Goal: Task Accomplishment & Management: Manage account settings

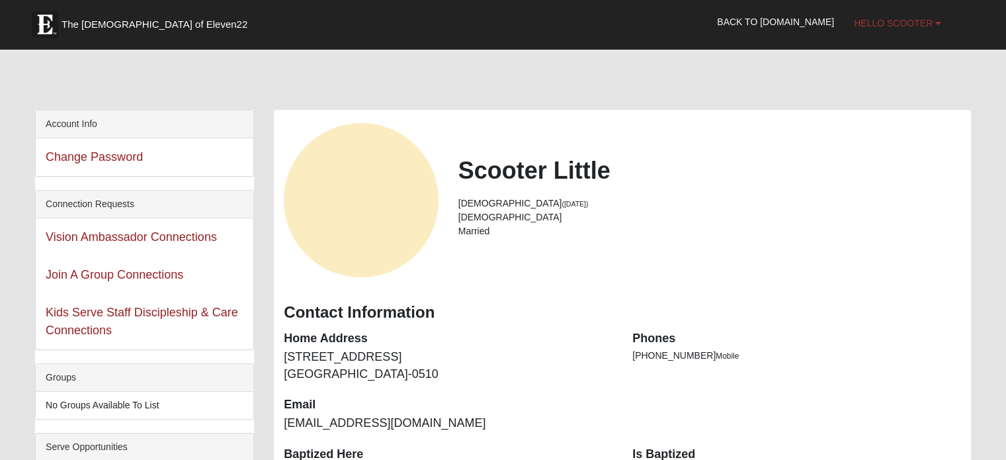
click at [935, 26] on b at bounding box center [938, 23] width 6 height 9
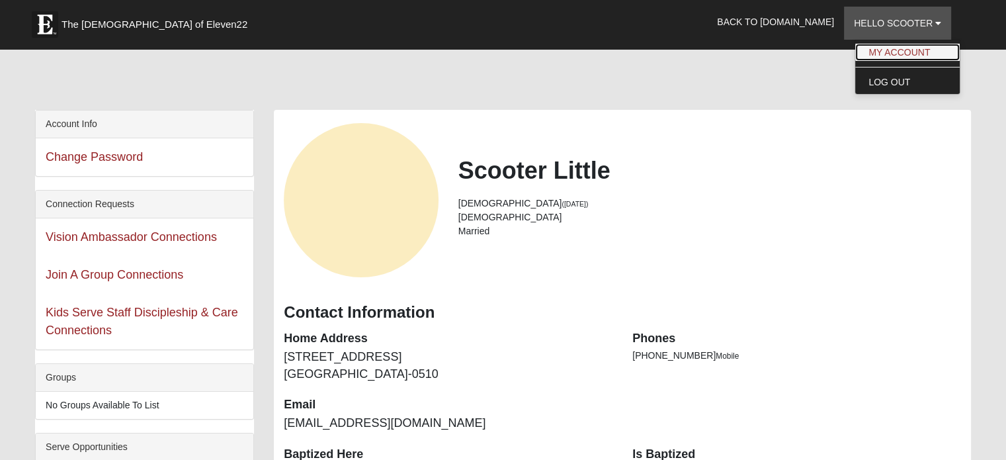
click at [870, 48] on link "My Account" at bounding box center [907, 52] width 105 height 17
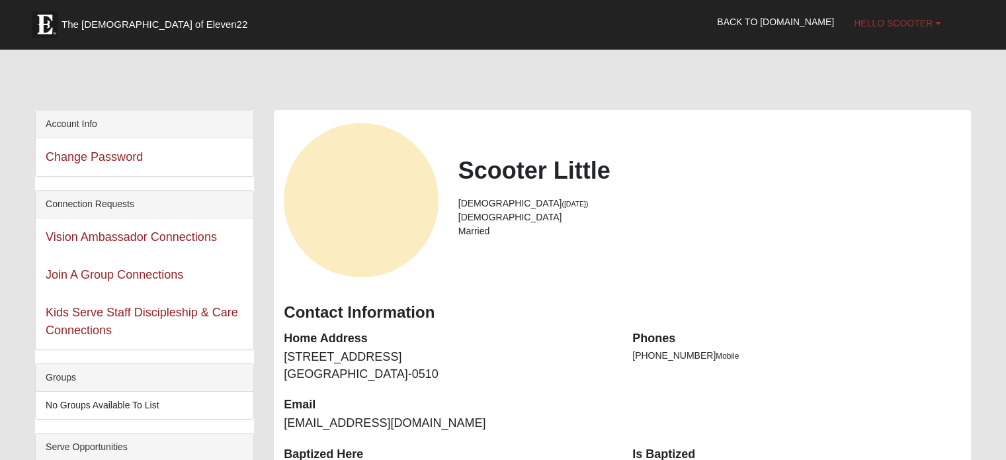
click at [938, 23] on b at bounding box center [938, 23] width 6 height 9
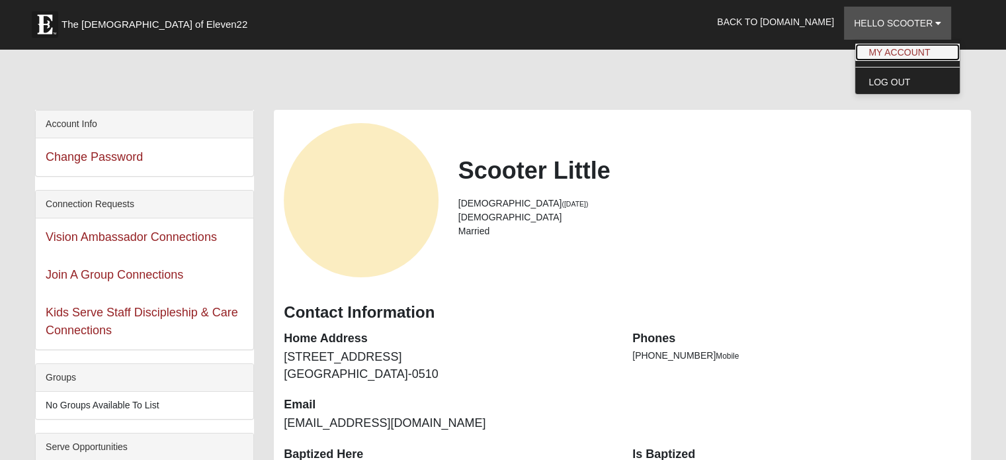
click at [902, 54] on link "My Account" at bounding box center [907, 52] width 105 height 17
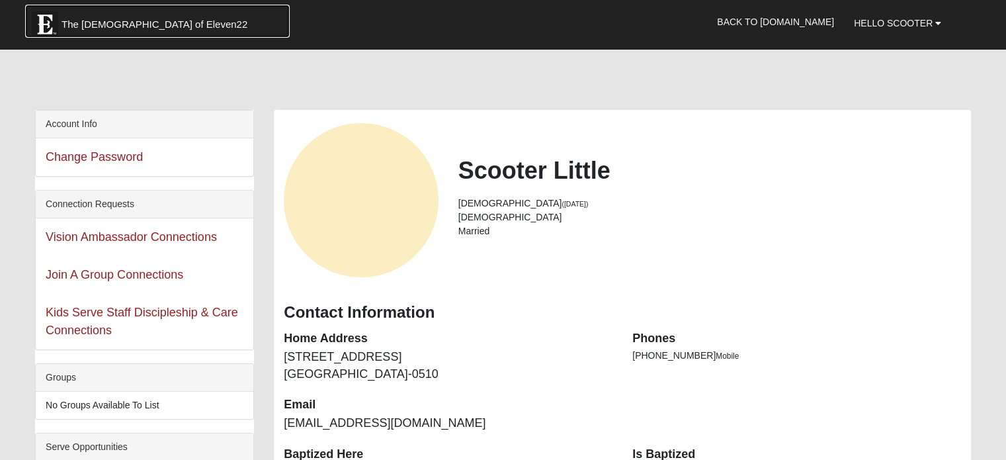
click at [91, 20] on span "The [DEMOGRAPHIC_DATA] of Eleven22" at bounding box center [155, 24] width 186 height 13
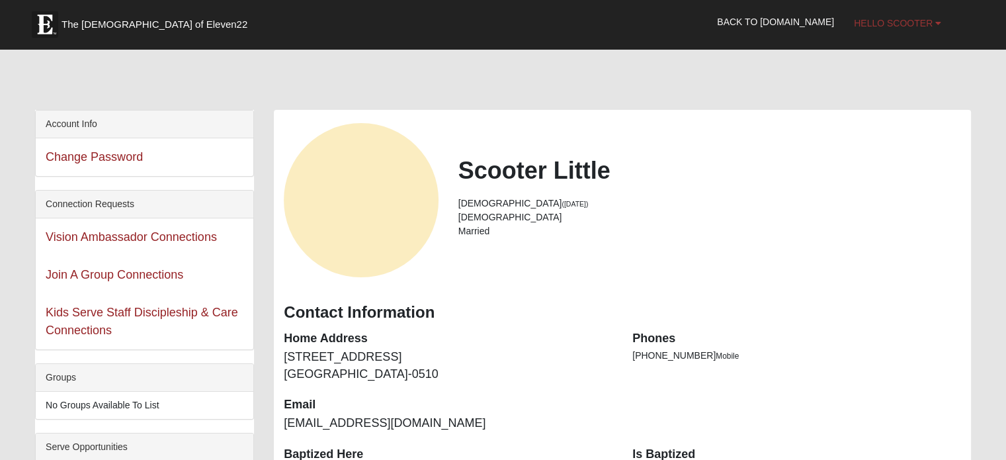
click at [913, 22] on span "Hello Scooter" at bounding box center [893, 23] width 79 height 11
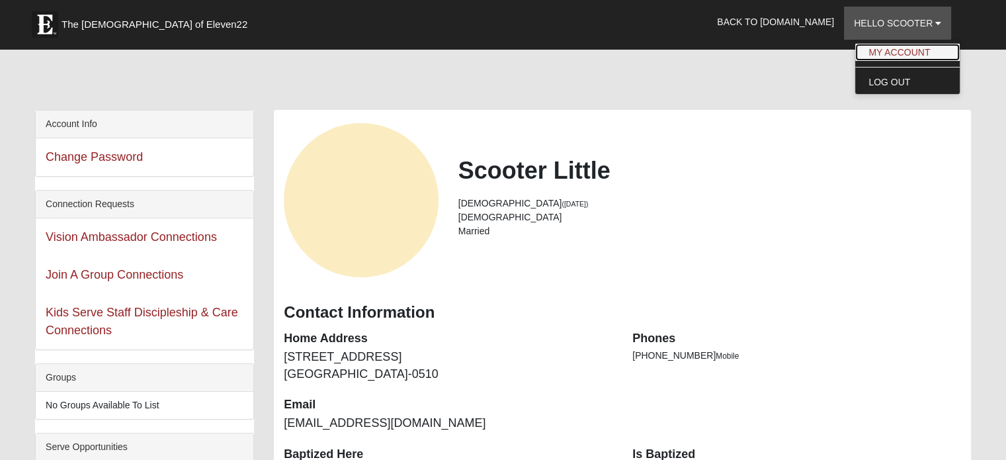
click at [904, 49] on link "My Account" at bounding box center [907, 52] width 105 height 17
